Goal: Task Accomplishment & Management: Complete application form

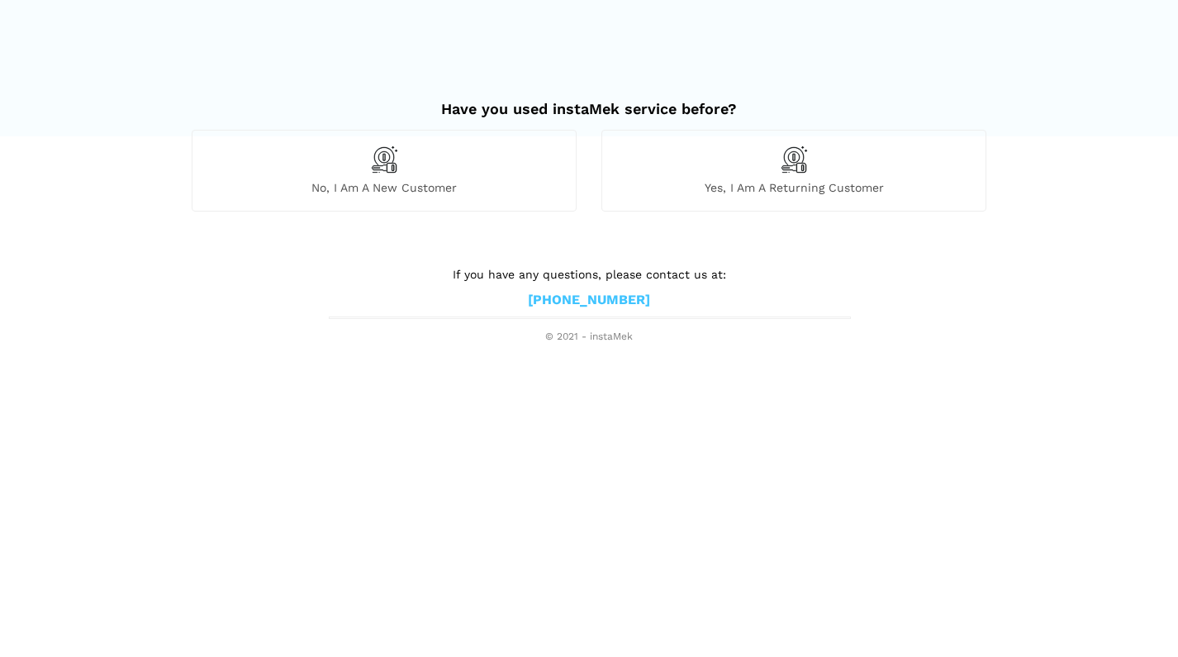
click at [496, 166] on div "No, I am a new customer" at bounding box center [384, 170] width 385 height 81
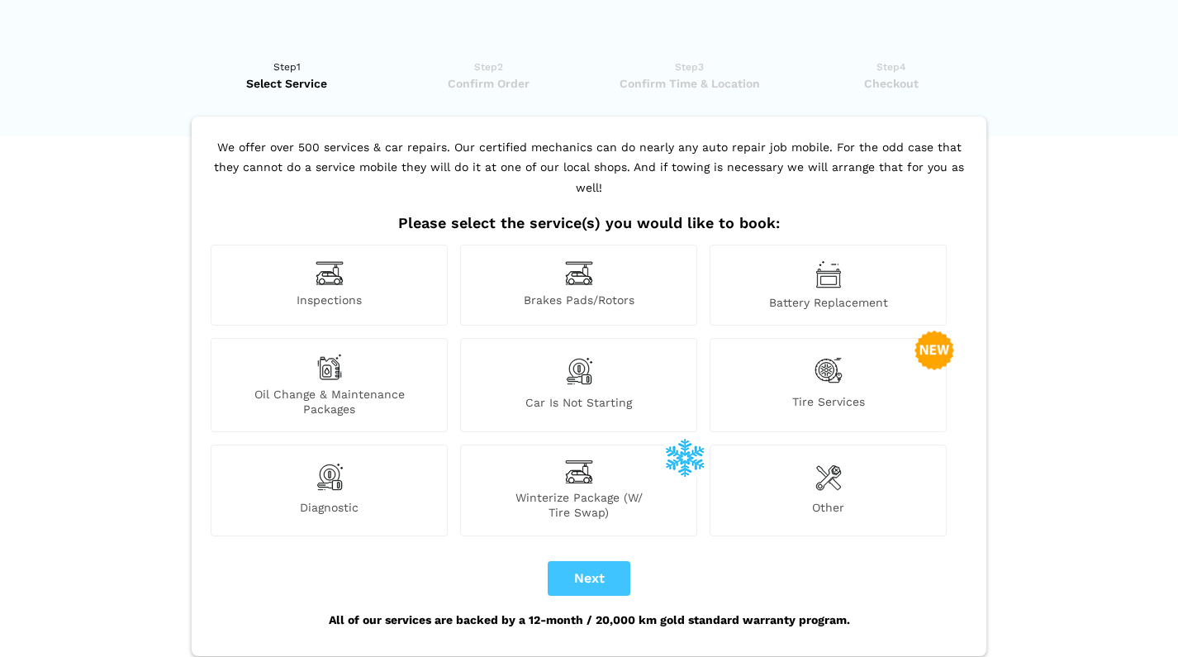
click at [411, 268] on div "Inspections" at bounding box center [329, 284] width 237 height 81
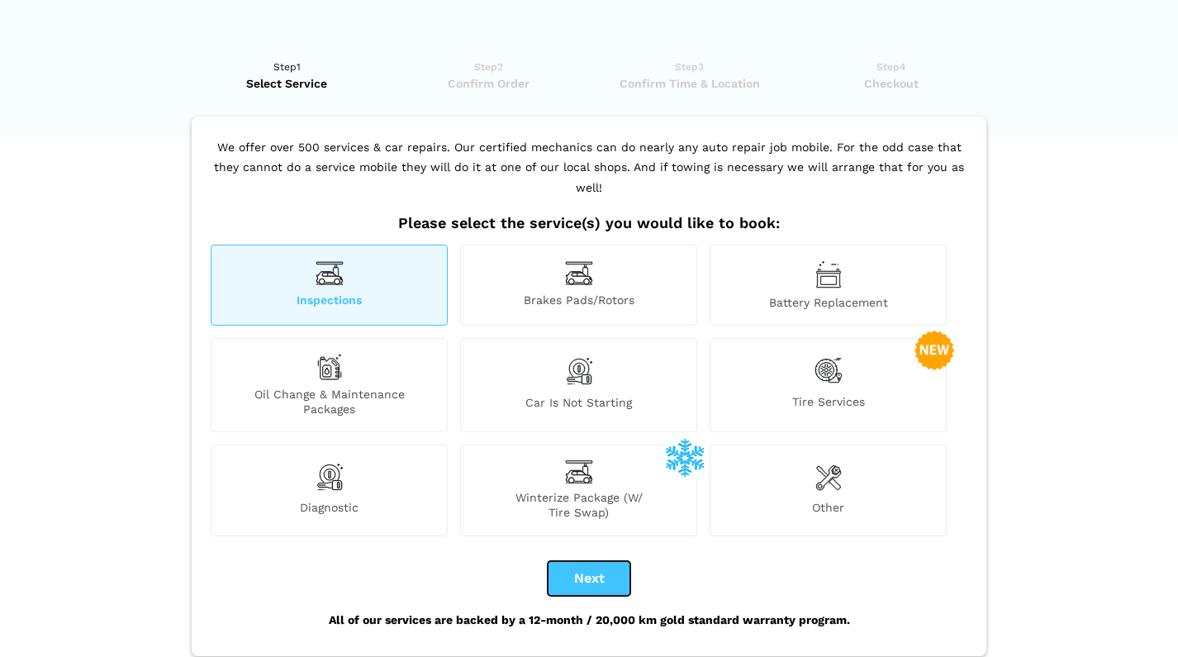
click at [618, 561] on button "Next" at bounding box center [589, 578] width 83 height 35
checkbox input "true"
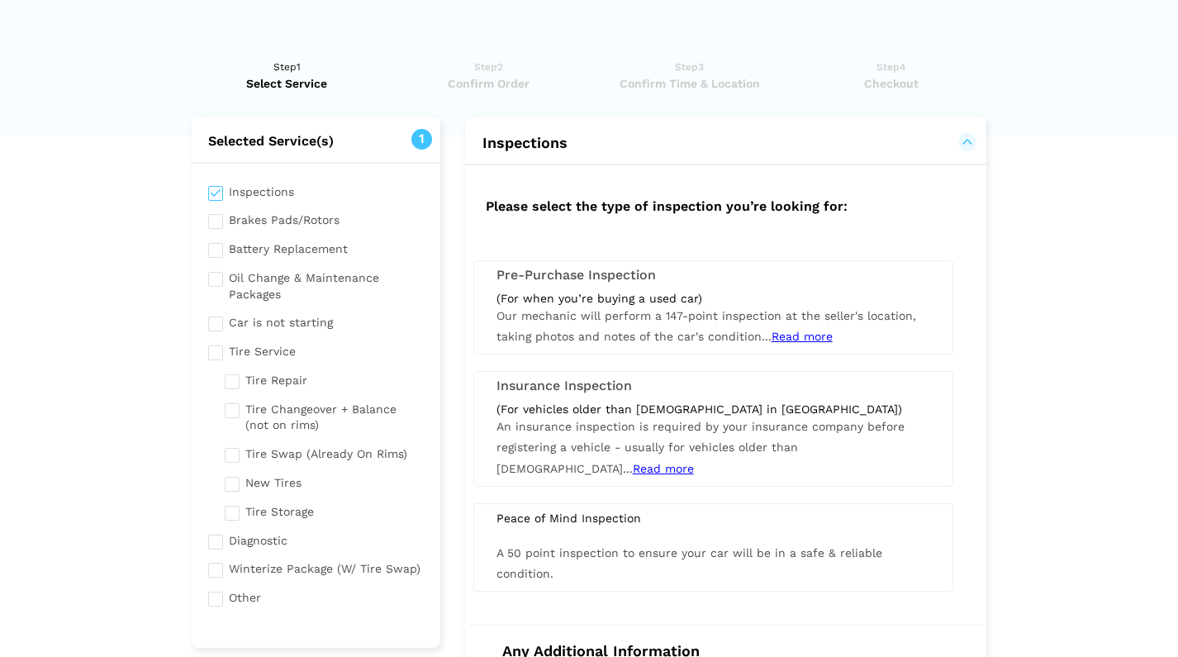
click at [523, 323] on div "(For when you’re buying a used car) Our mechanic will perform a 147-point inspe…" at bounding box center [713, 319] width 458 height 57
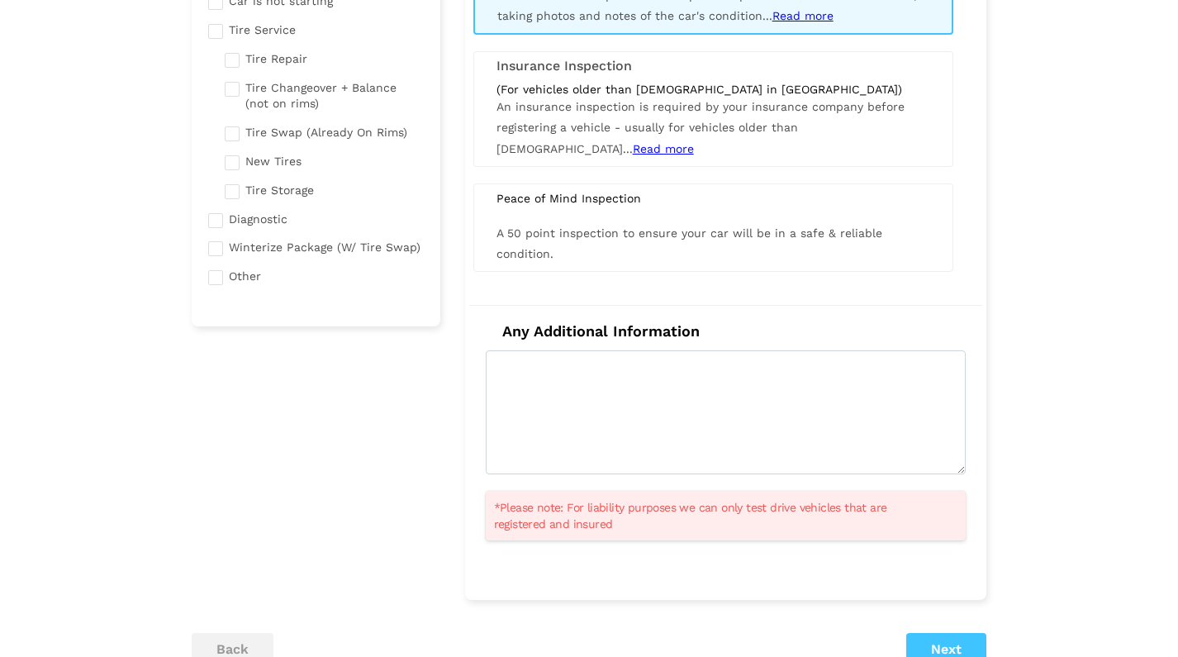
scroll to position [337, 0]
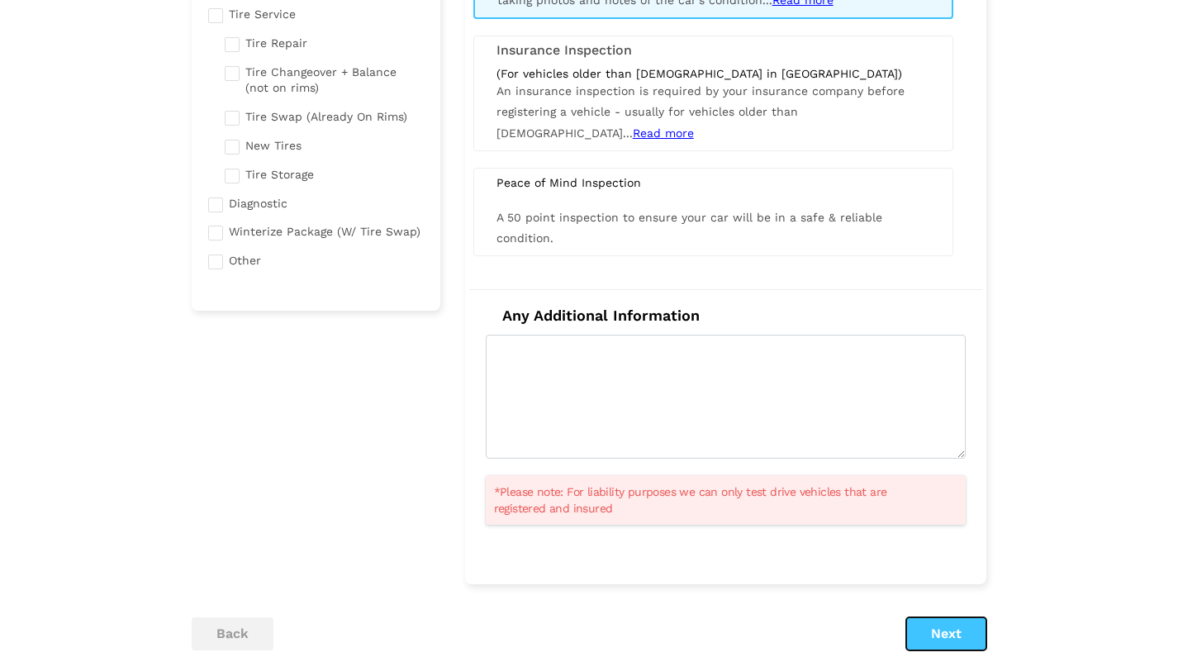
click at [926, 625] on button "Next" at bounding box center [946, 633] width 80 height 33
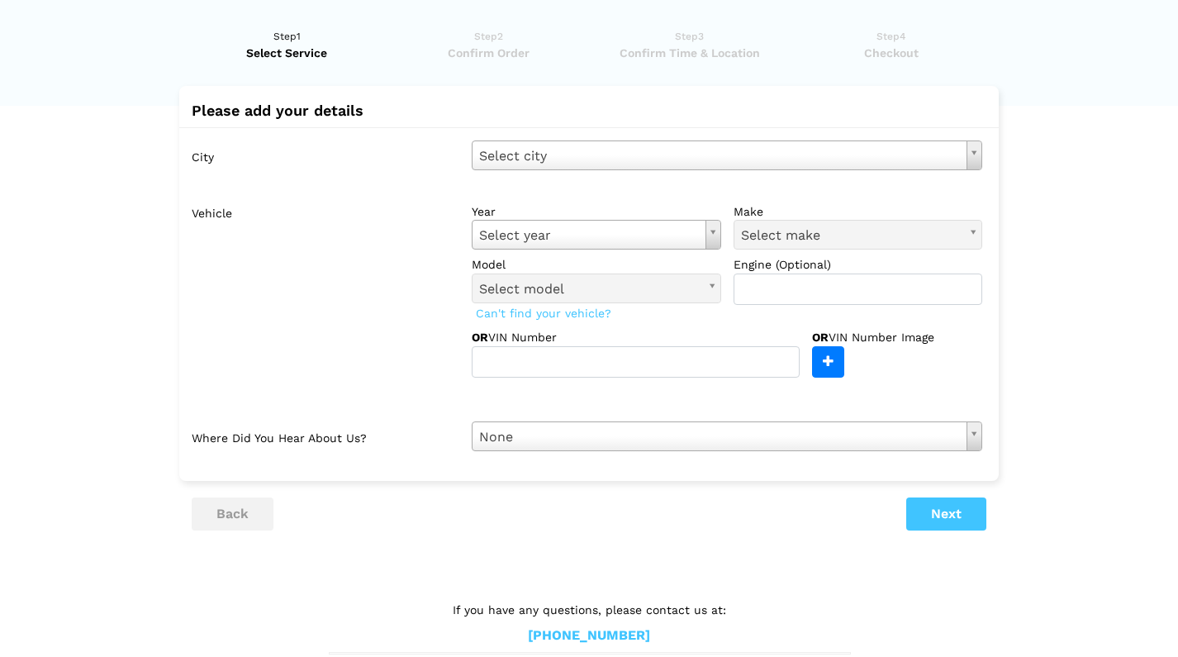
scroll to position [0, 0]
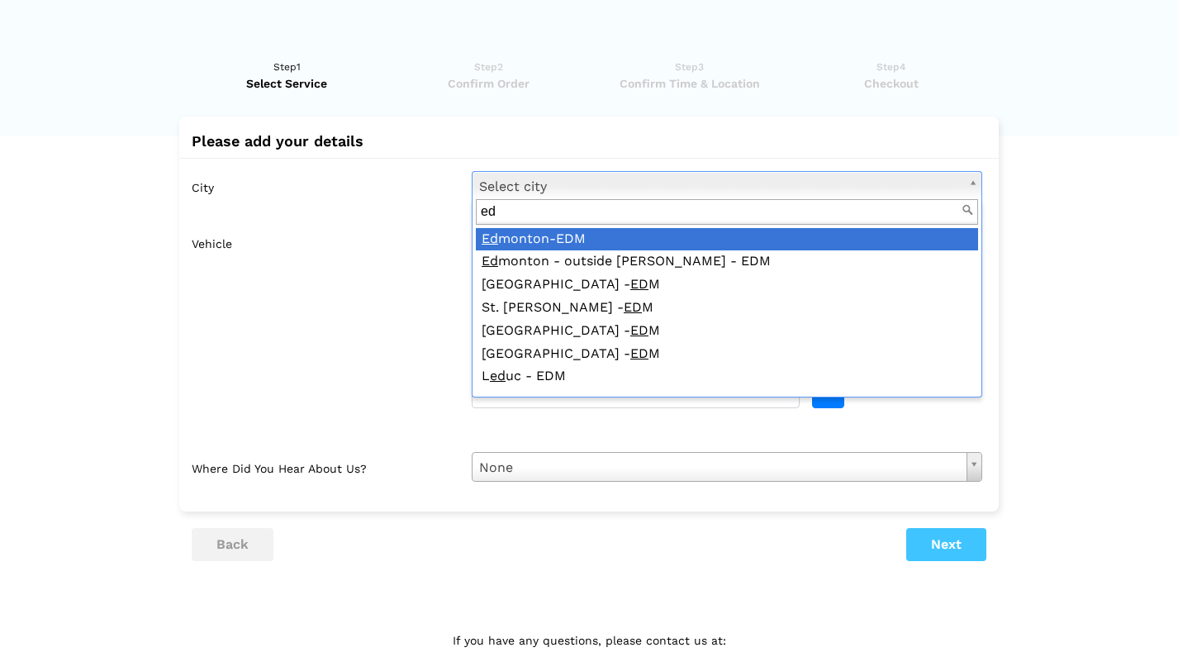
type input "ed"
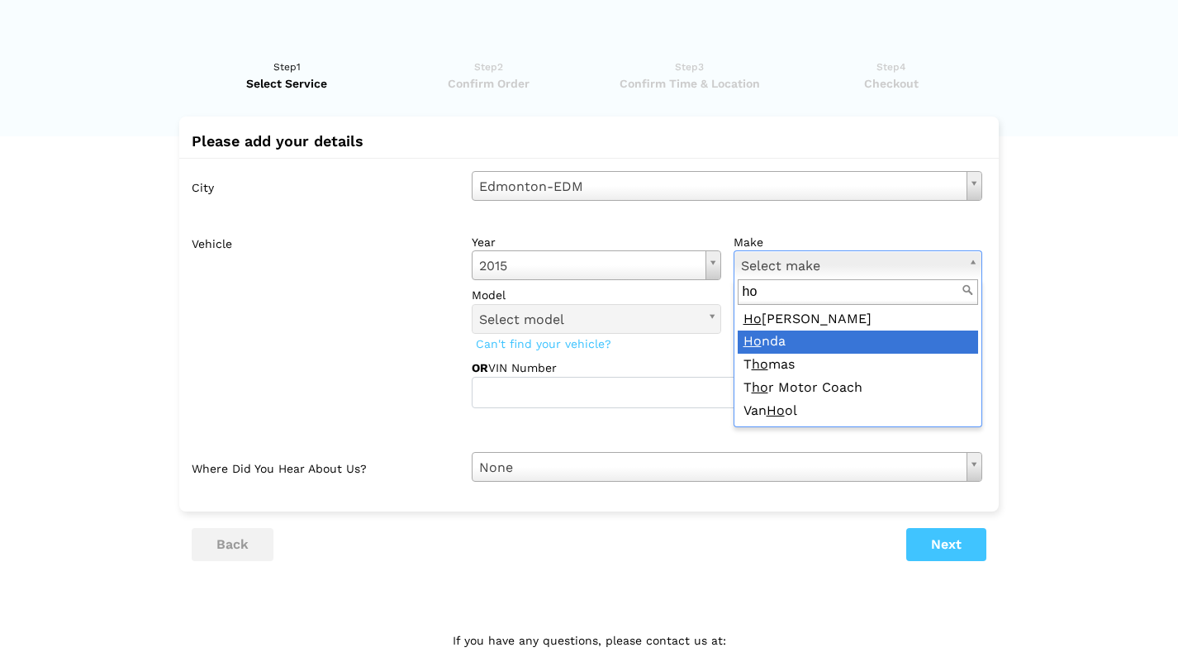
type input "ho"
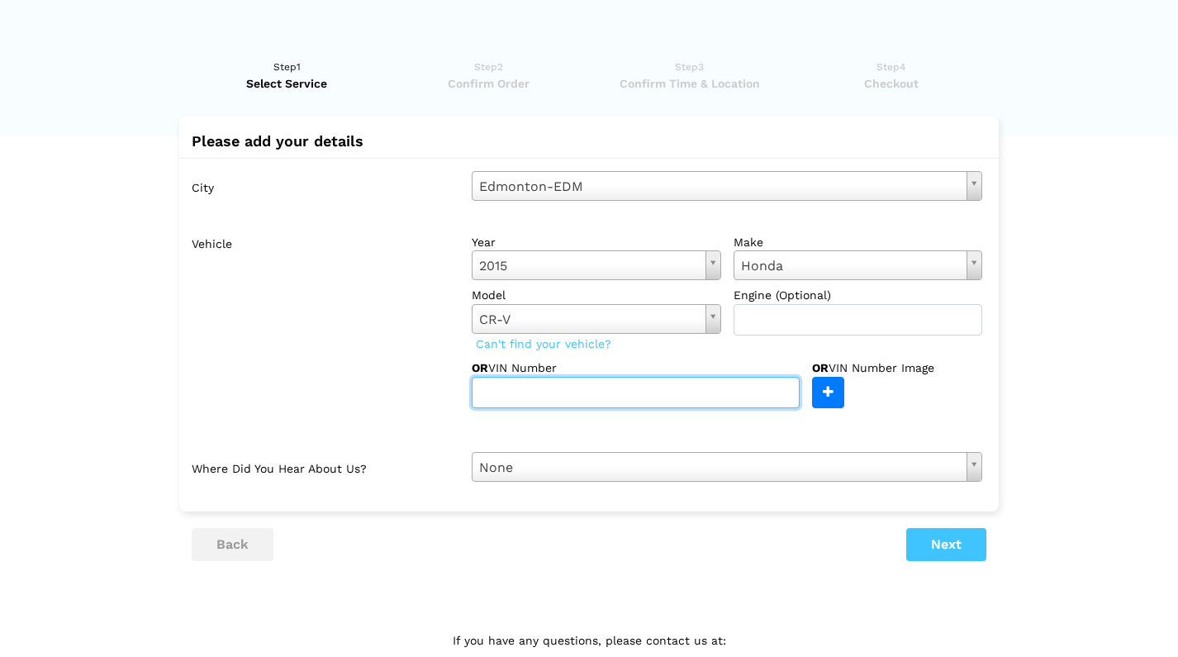
click at [619, 397] on input "text" at bounding box center [636, 392] width 328 height 31
paste input "2hkrm4h78fh108270"
type input "2hkrm4h78fh108270"
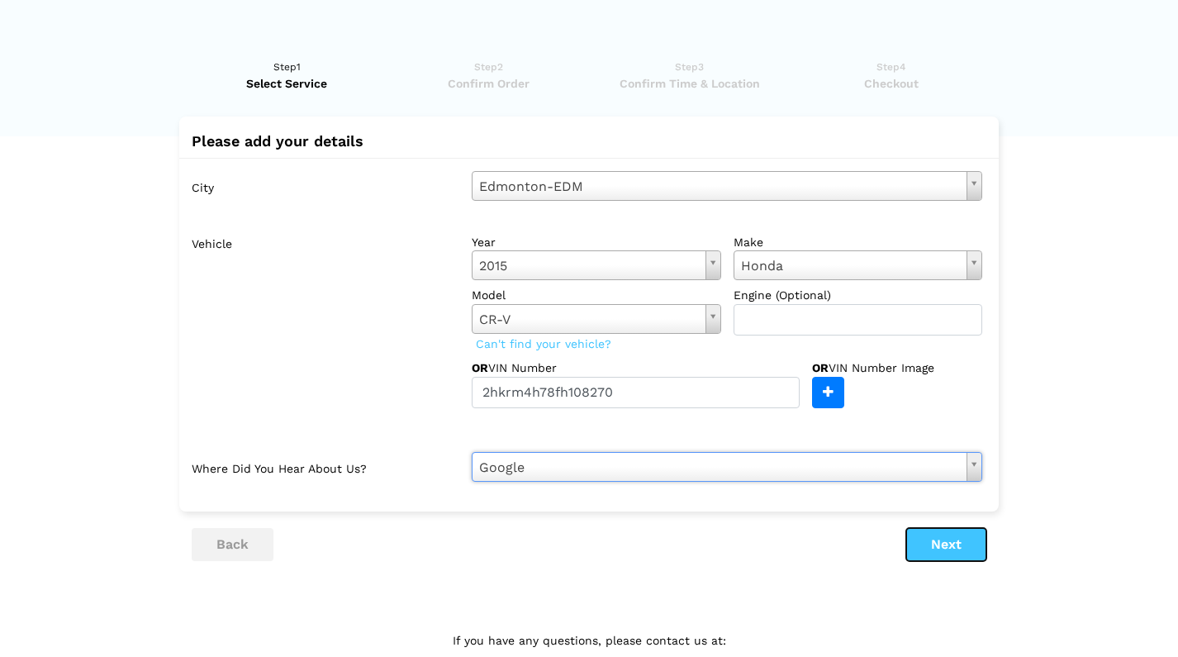
click at [961, 555] on button "Next" at bounding box center [946, 544] width 80 height 33
